Goal: Book appointment/travel/reservation

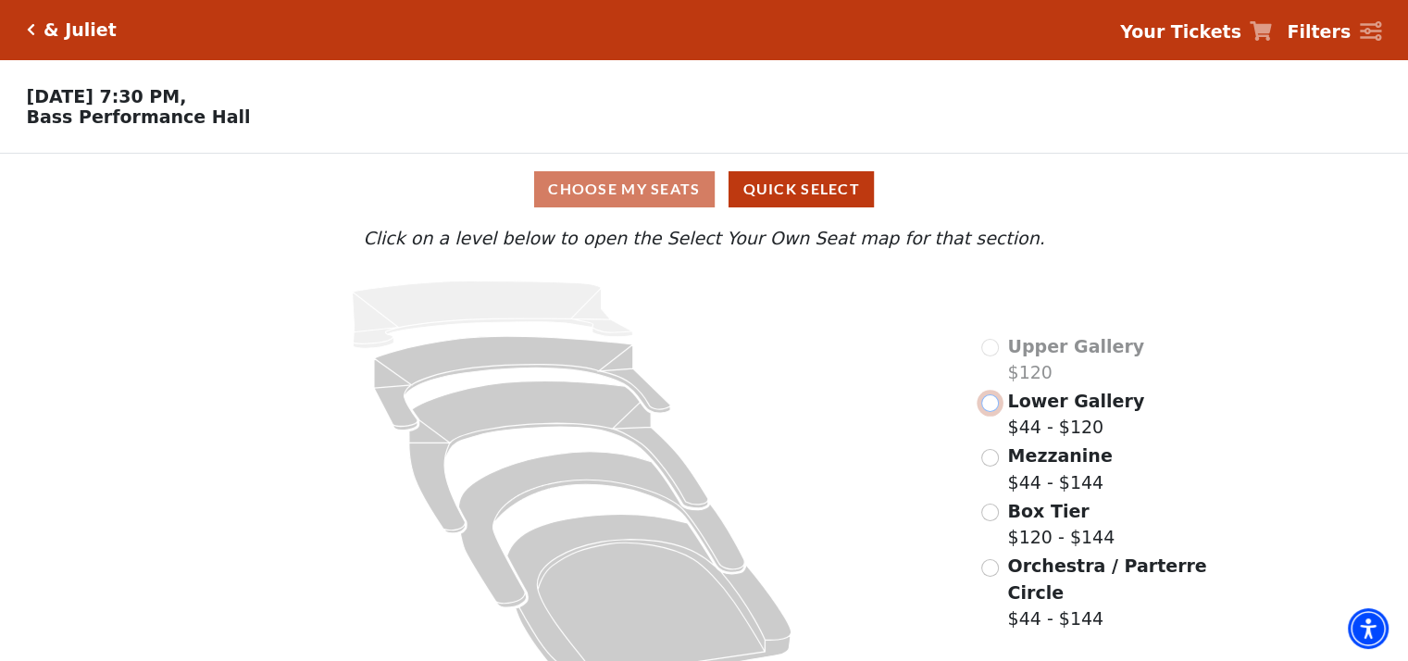
click at [995, 410] on input "Lower Gallery$44 - $120\a" at bounding box center [990, 403] width 18 height 18
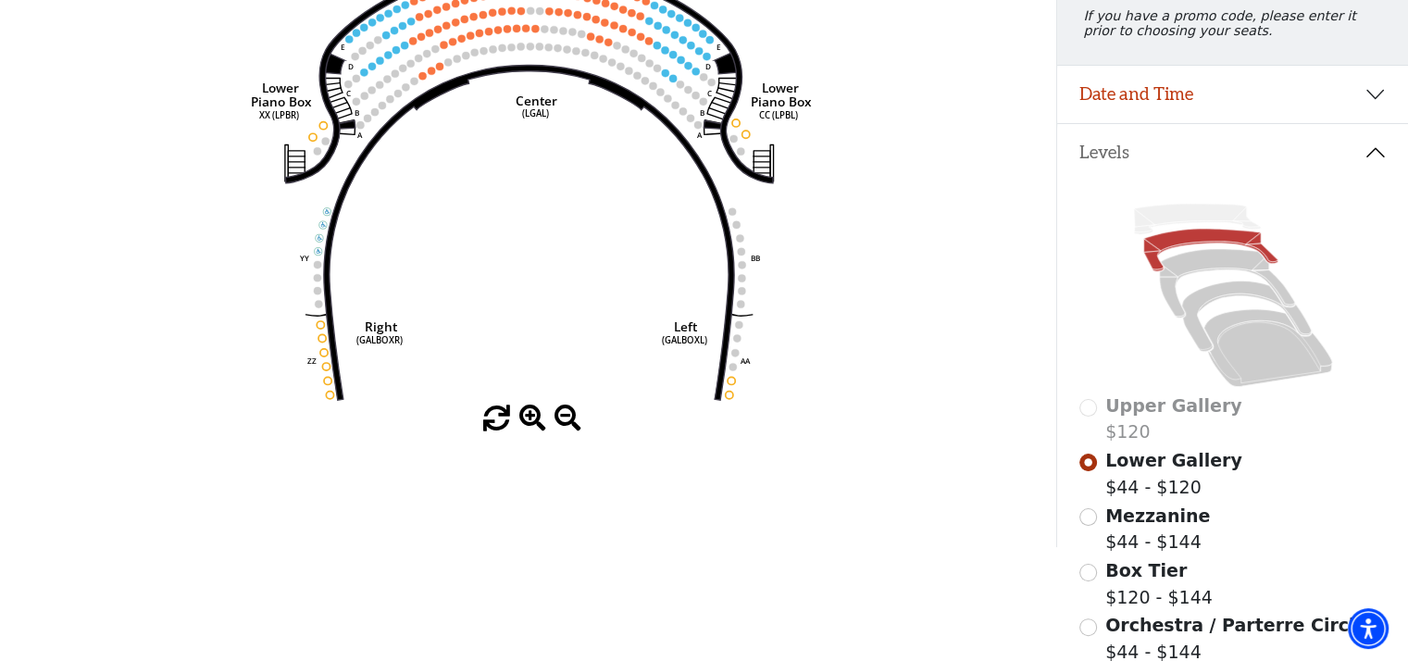
scroll to position [270, 0]
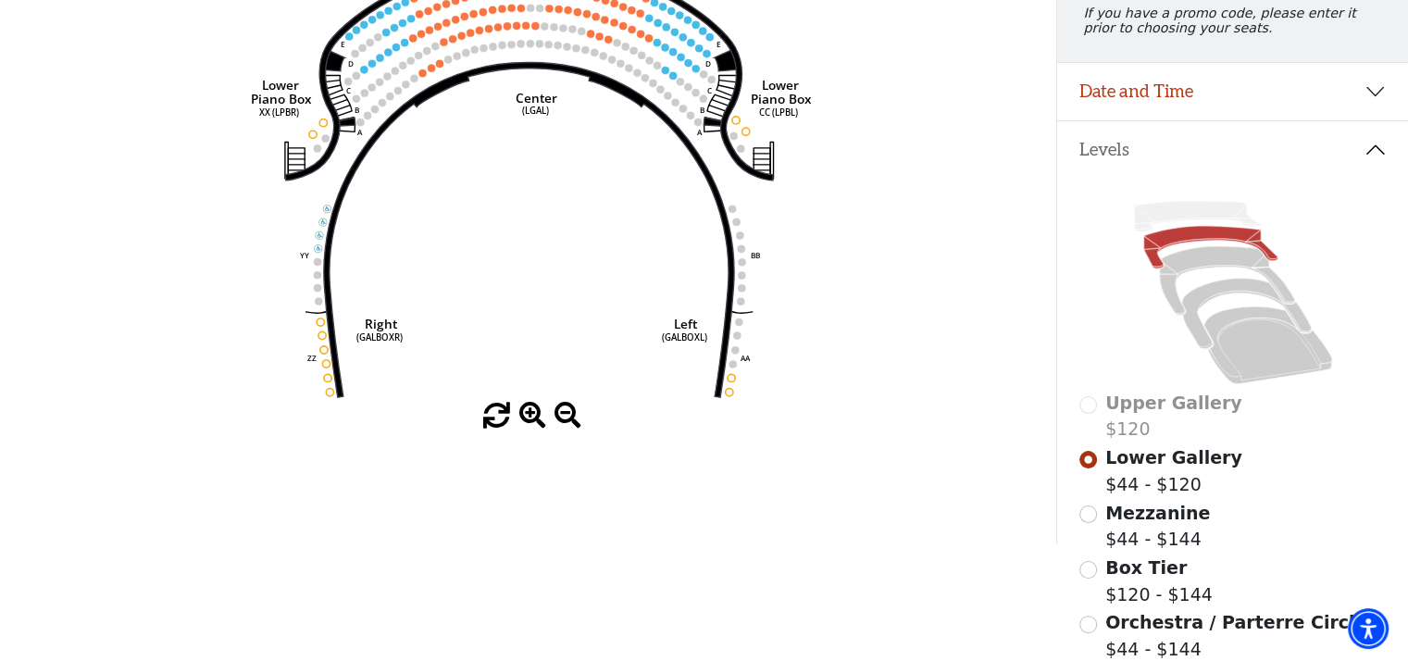
click at [1153, 523] on span "Mezzanine" at bounding box center [1157, 513] width 105 height 20
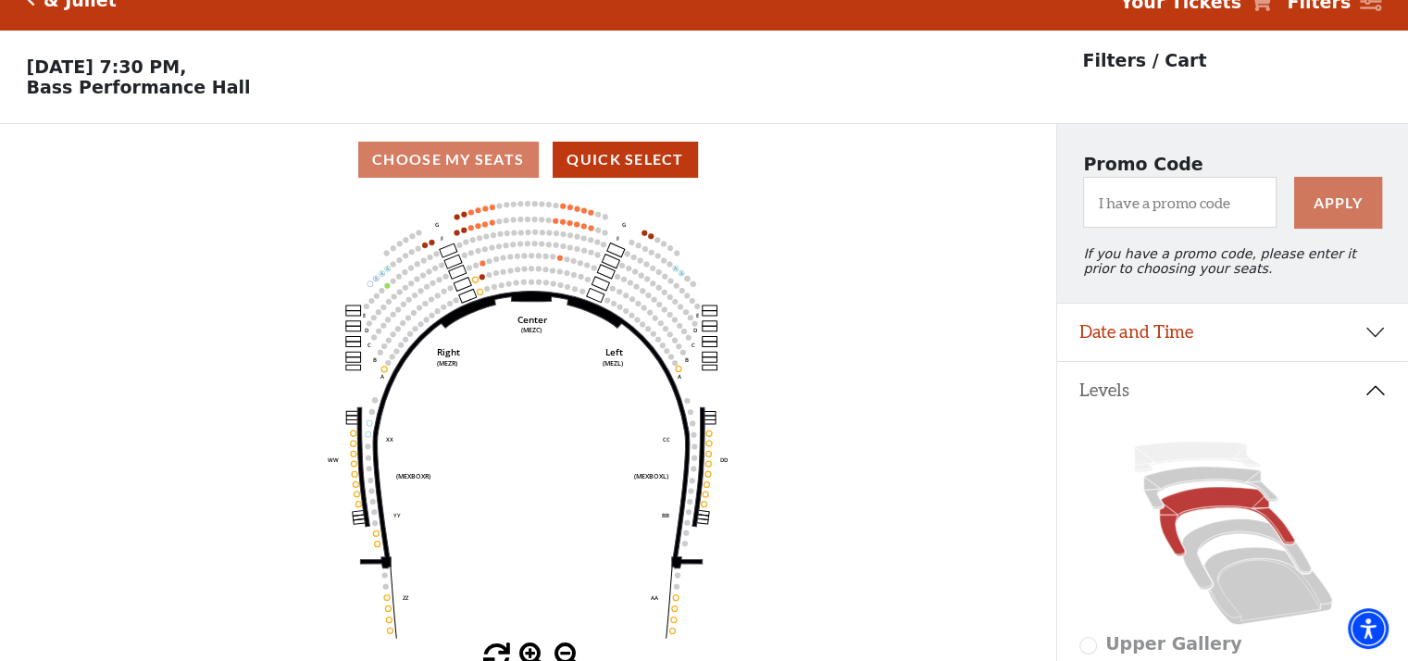
scroll to position [0, 0]
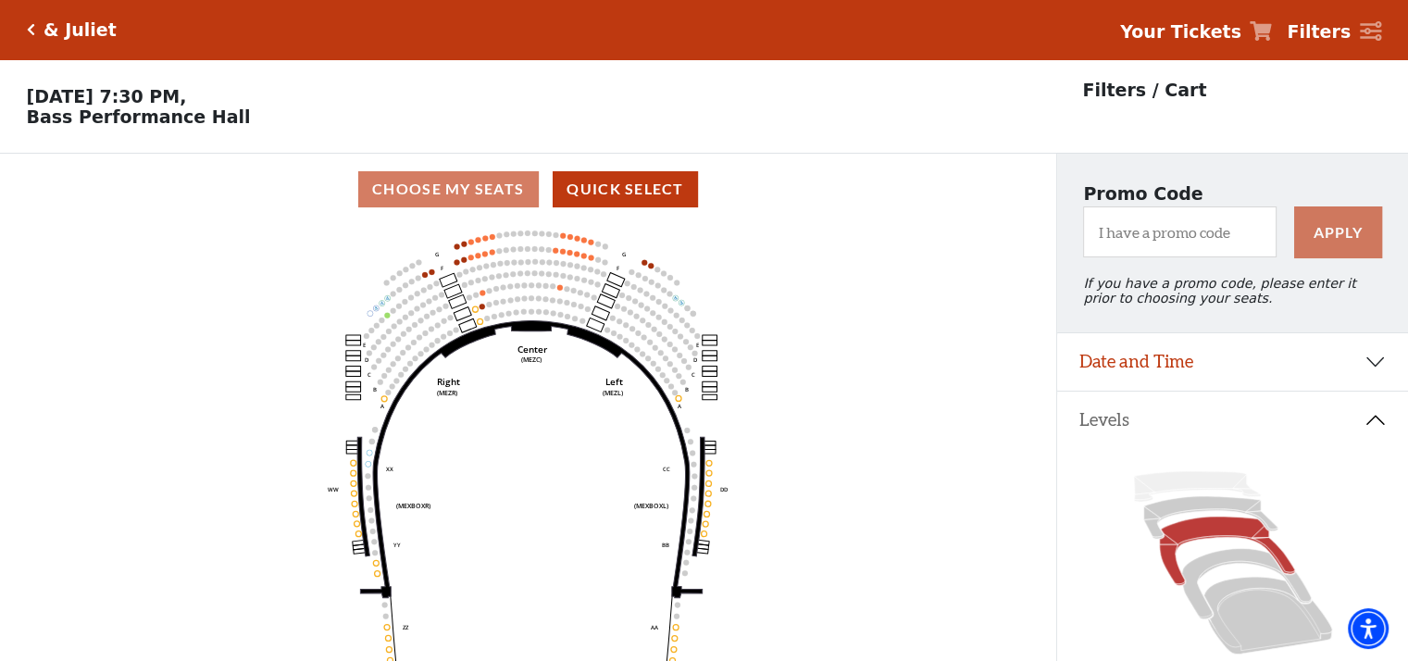
click at [542, 265] on circle at bounding box center [543, 262] width 6 height 6
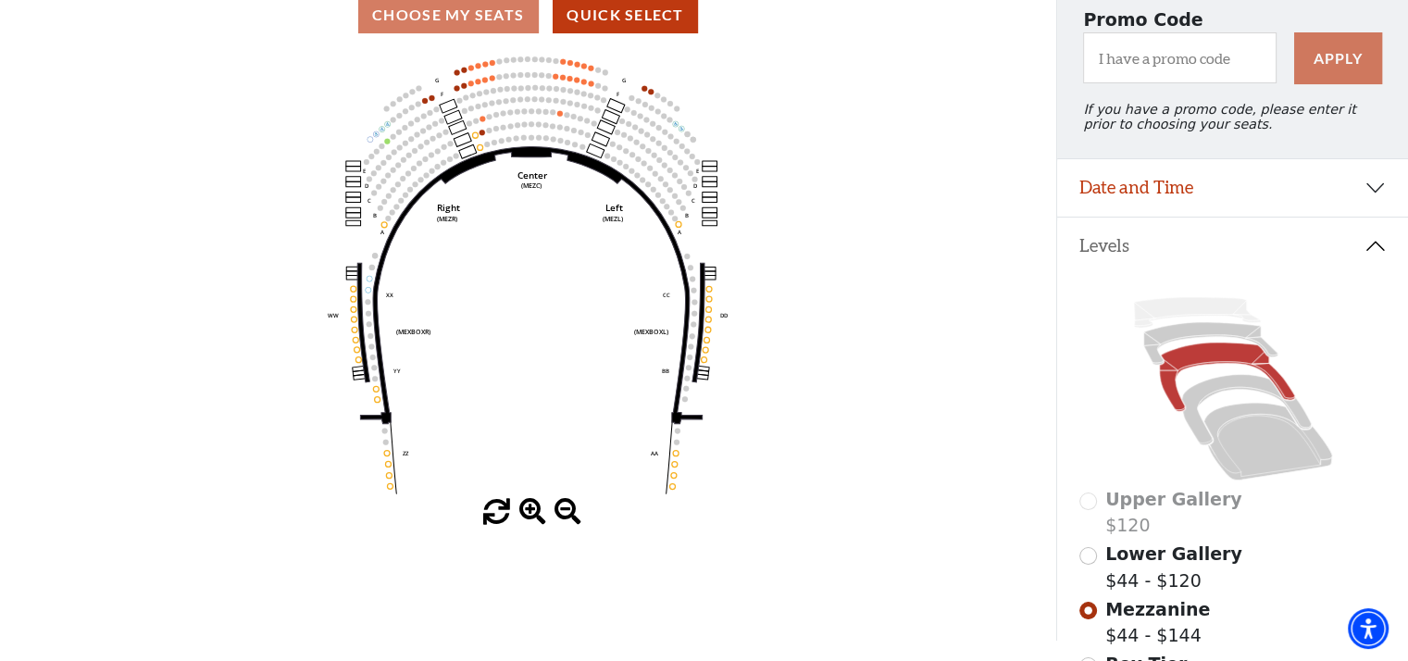
scroll to position [185, 0]
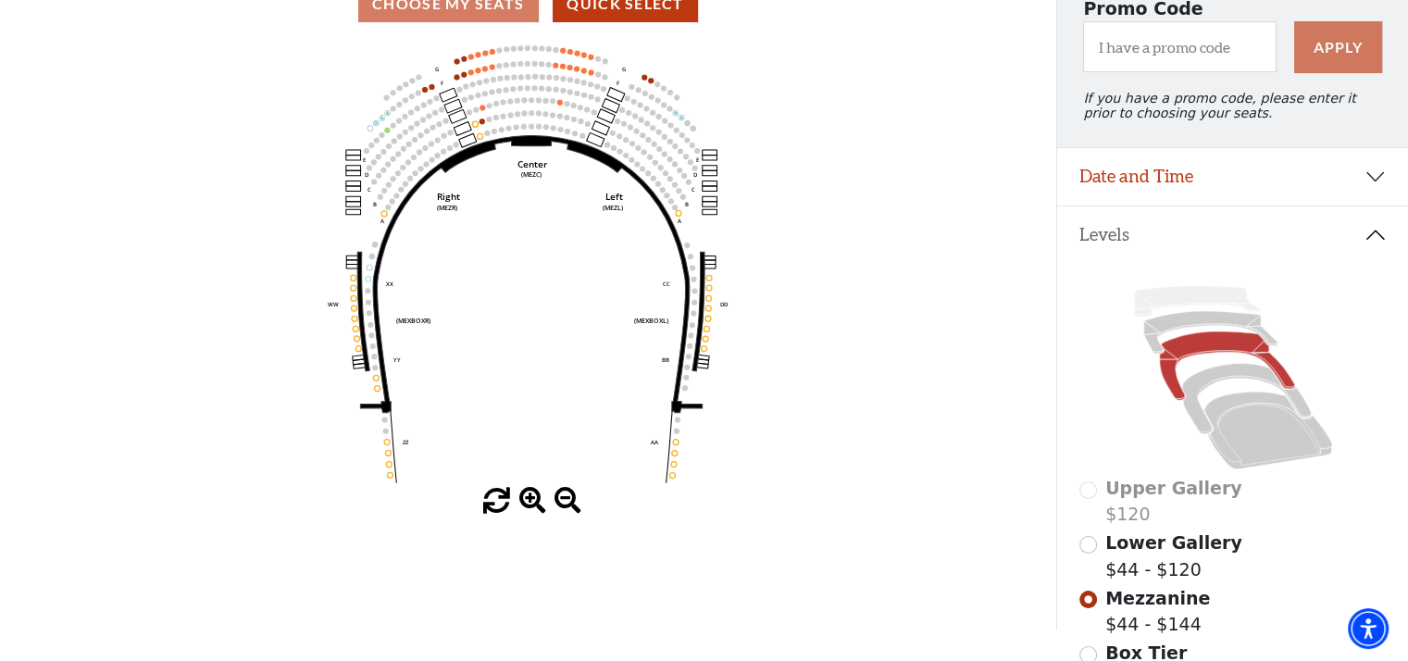
click at [528, 509] on span at bounding box center [532, 501] width 27 height 27
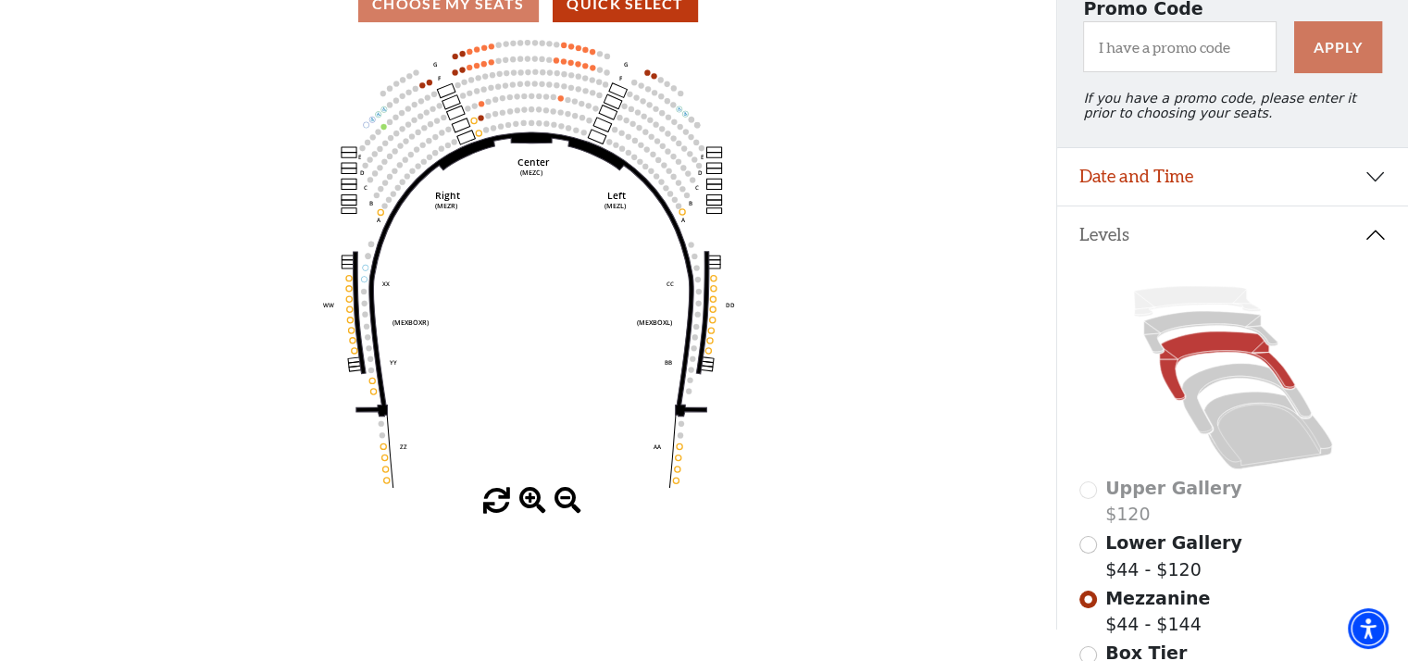
click at [528, 509] on span at bounding box center [532, 501] width 27 height 27
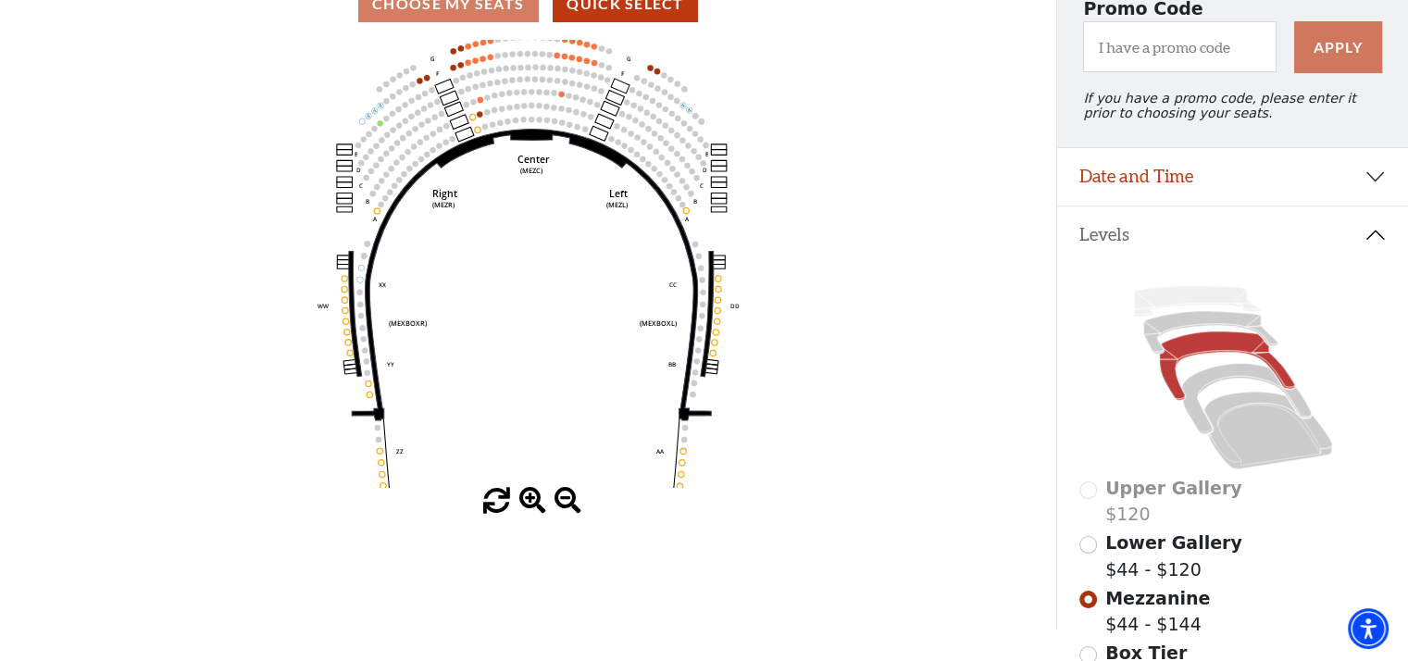
click at [528, 509] on span at bounding box center [532, 501] width 27 height 27
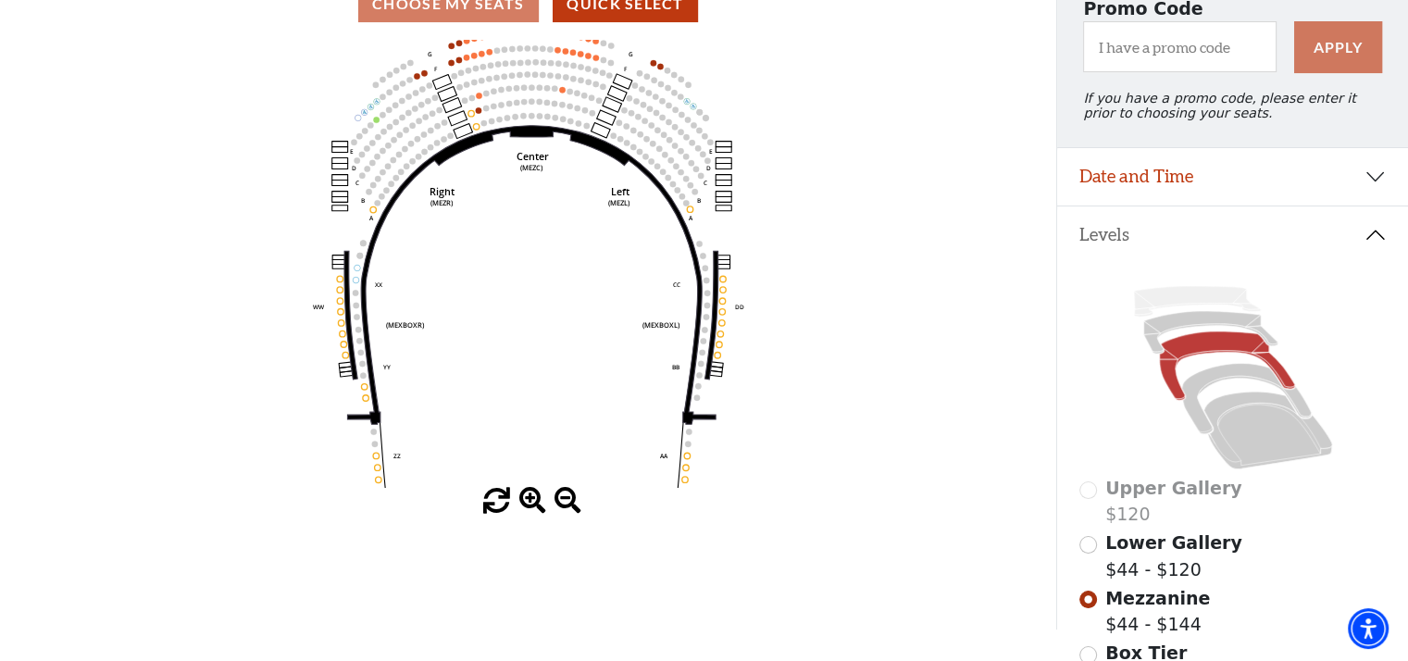
click at [528, 509] on span at bounding box center [532, 501] width 27 height 27
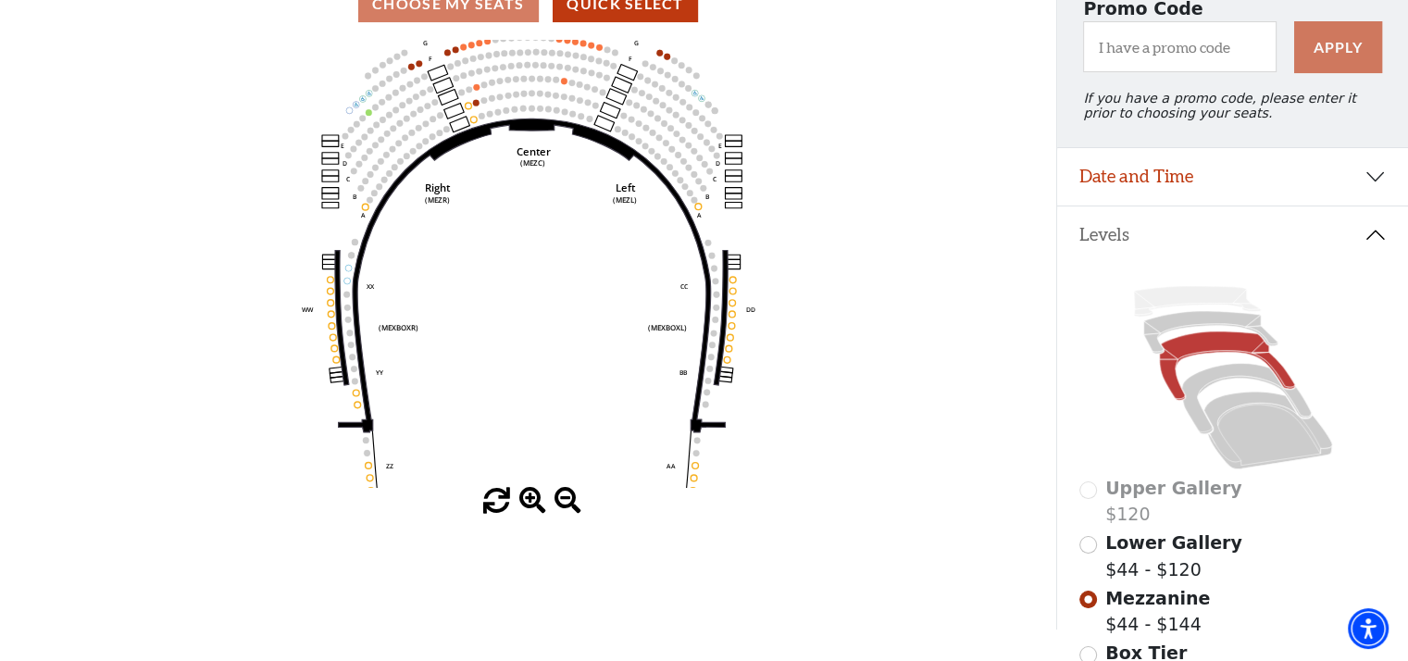
click at [528, 509] on span at bounding box center [532, 501] width 27 height 27
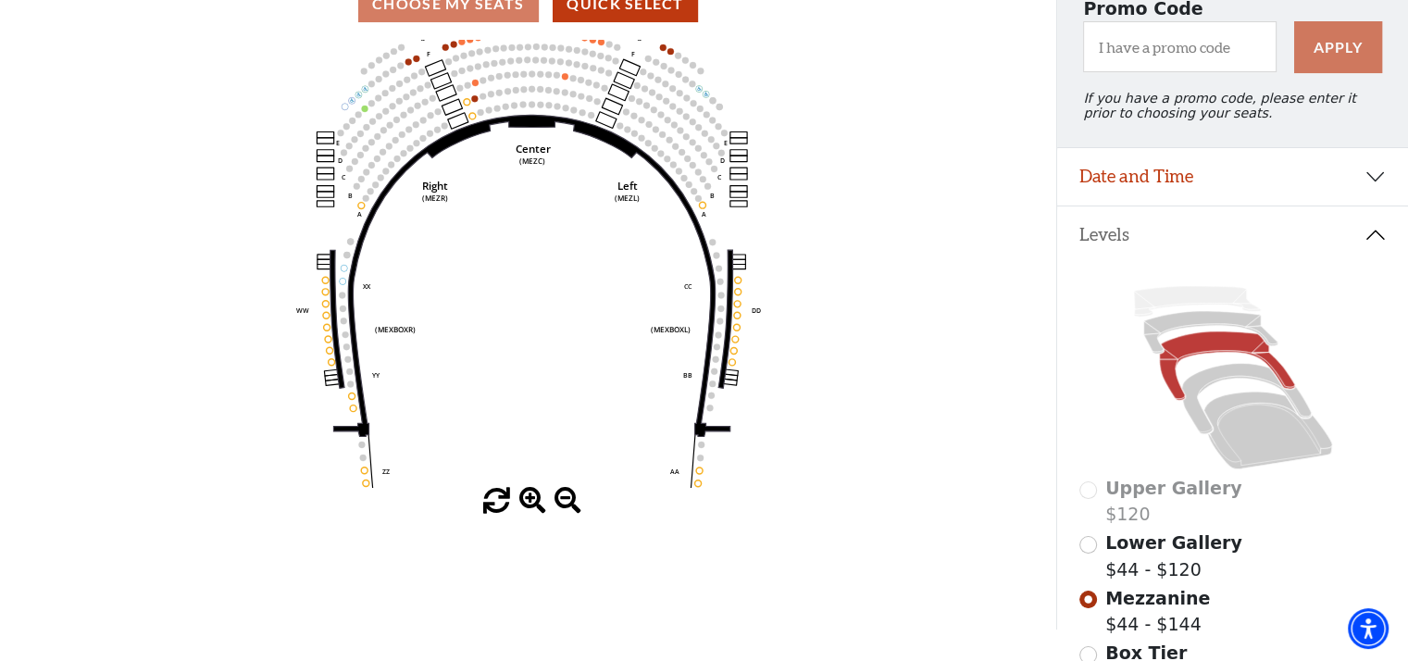
click at [528, 509] on span at bounding box center [532, 501] width 27 height 27
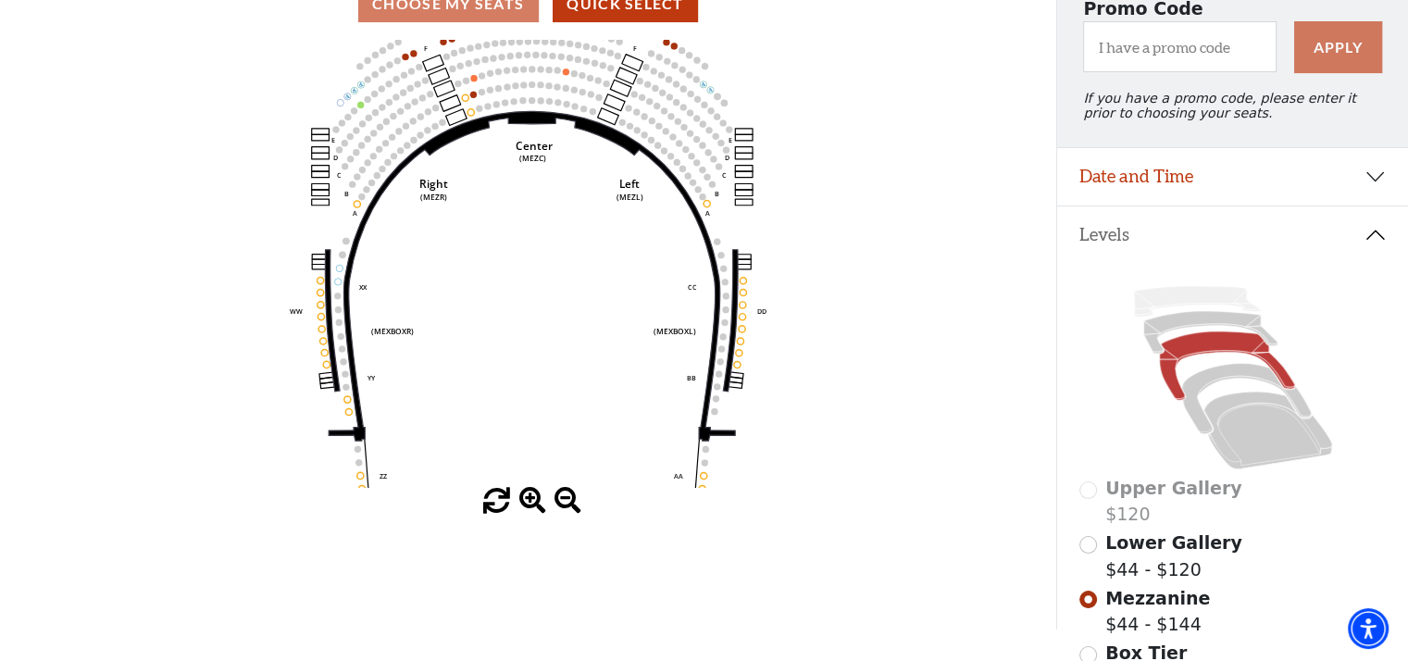
click at [528, 509] on span at bounding box center [532, 501] width 27 height 27
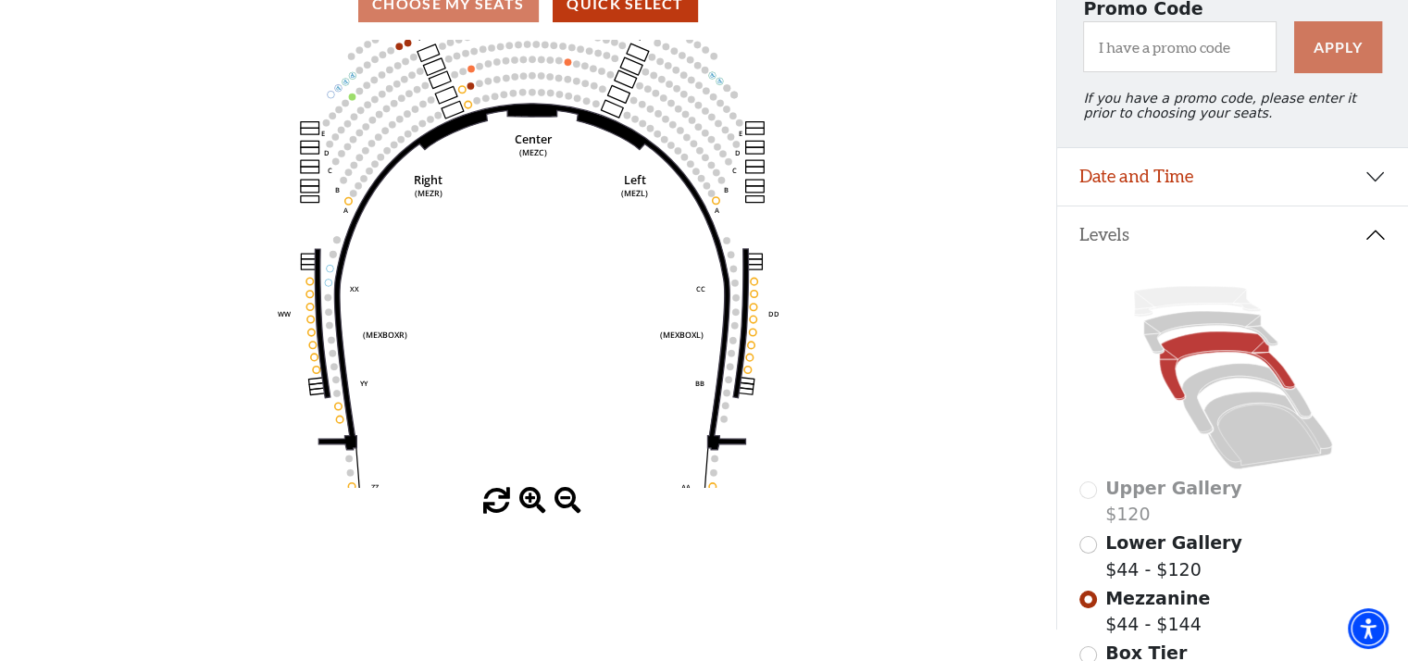
click at [528, 509] on span at bounding box center [532, 501] width 27 height 27
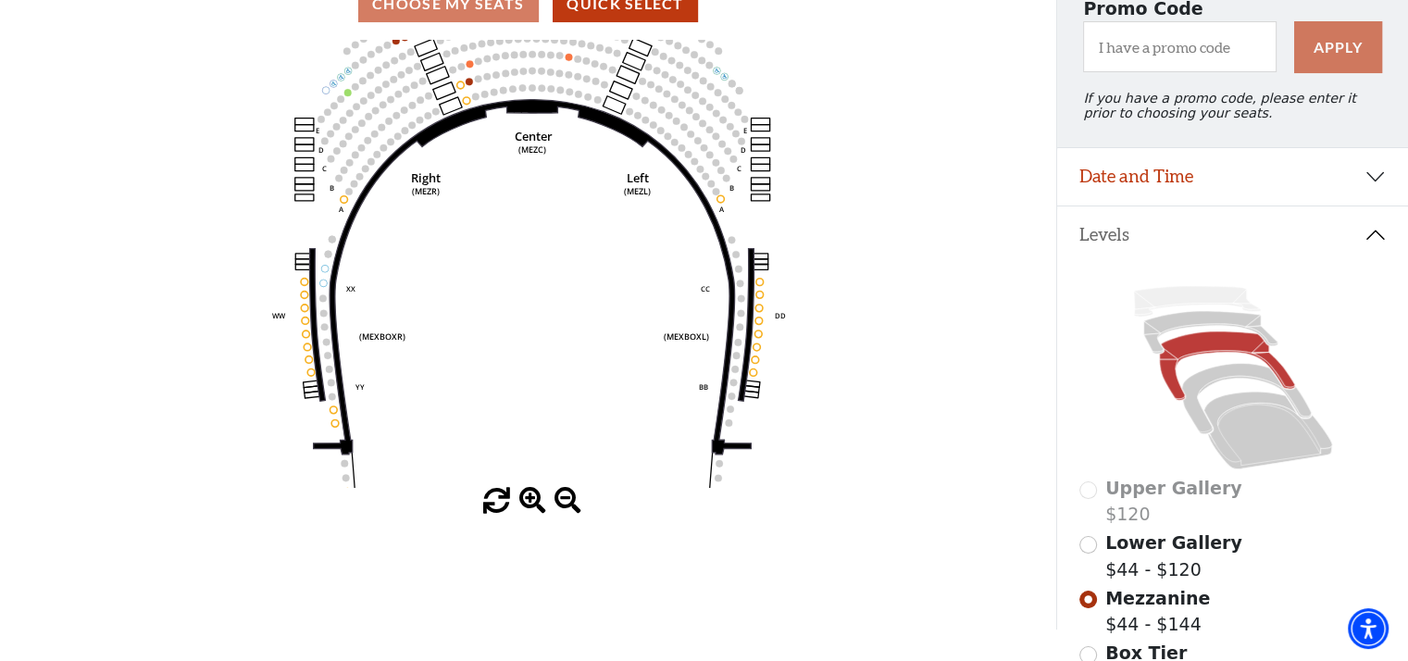
click at [528, 509] on span at bounding box center [532, 501] width 27 height 27
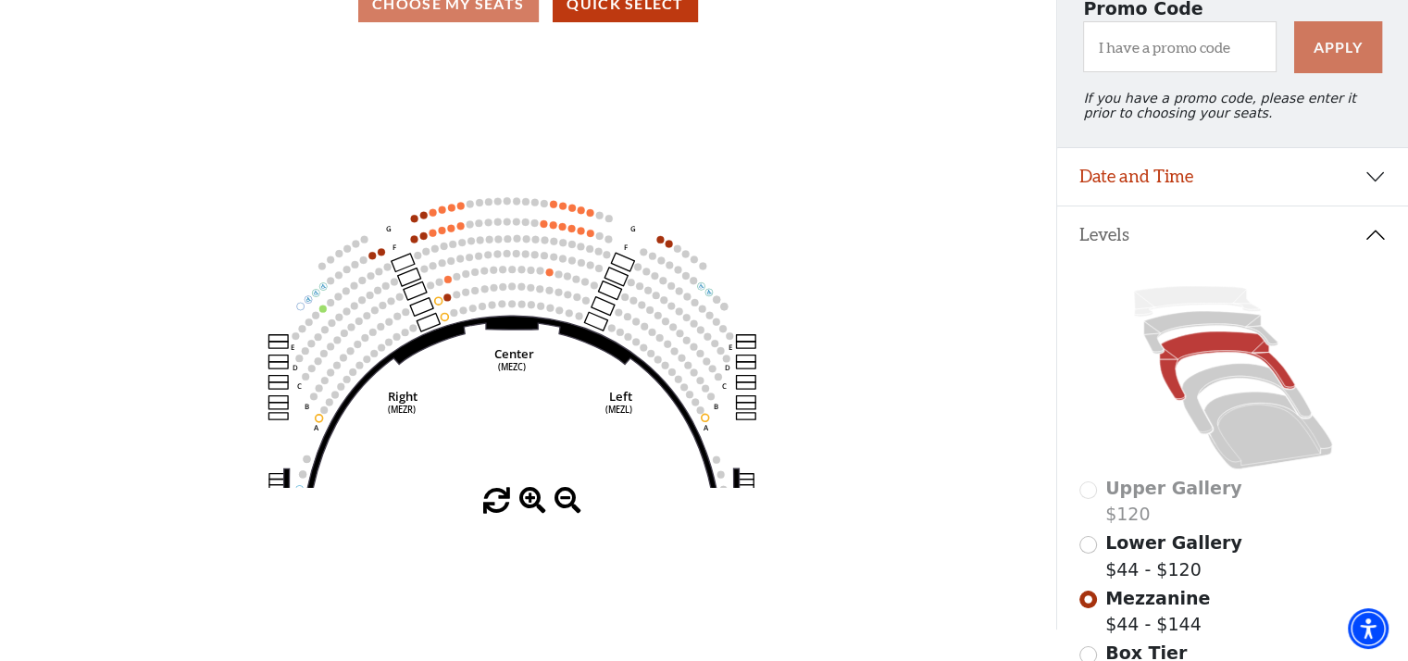
drag, startPoint x: 552, startPoint y: 267, endPoint x: 531, endPoint y: 477, distance: 211.1
click at [531, 477] on icon "Center (MEZC) Right (MEZR) Left (MEZL) (MEXBOXR) (MEXBOXL) XX WW CC DD YY BB ZZ…" at bounding box center [528, 264] width 951 height 448
click at [944, 129] on icon "Center (MEZC) Right (MEZR) Left (MEZL) (MEXBOXR) (MEXBOXL) XX WW CC DD YY BB ZZ…" at bounding box center [528, 264] width 951 height 448
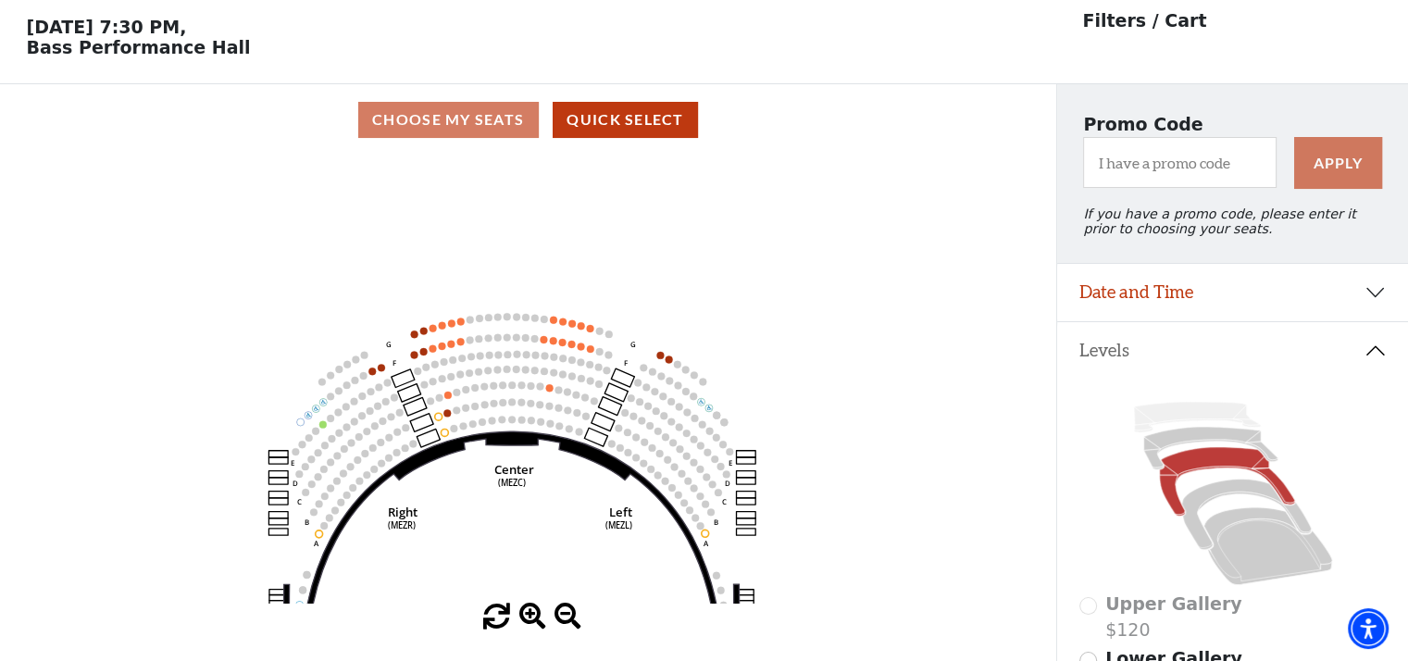
scroll to position [0, 0]
